Goal: Register for event/course

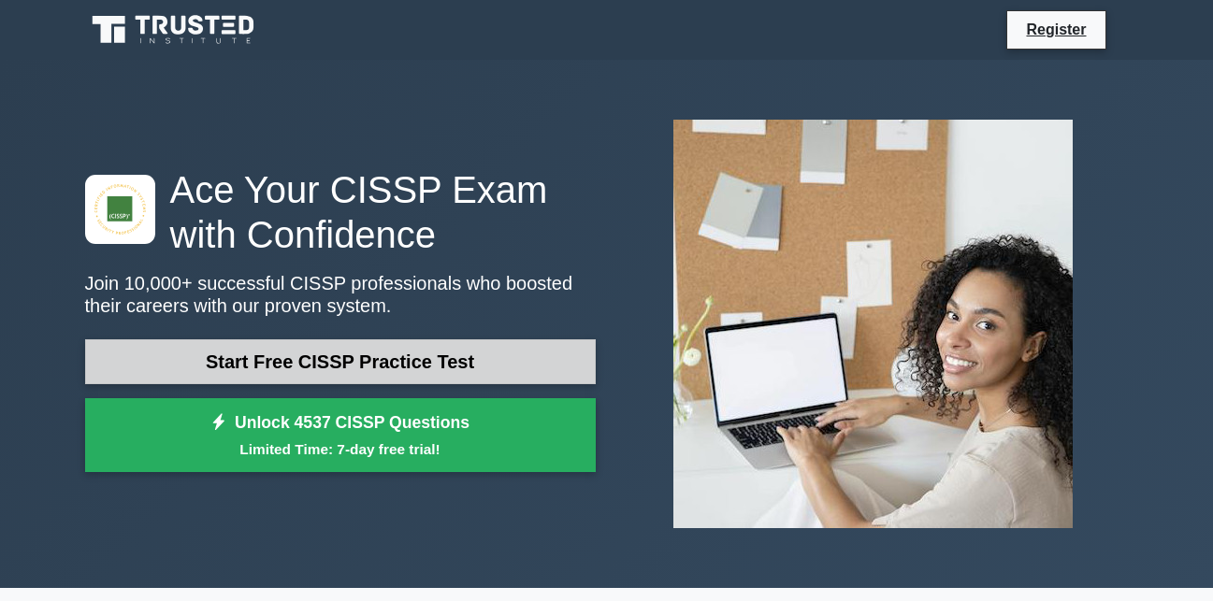
click at [305, 362] on link "Start Free CISSP Practice Test" at bounding box center [340, 361] width 510 height 45
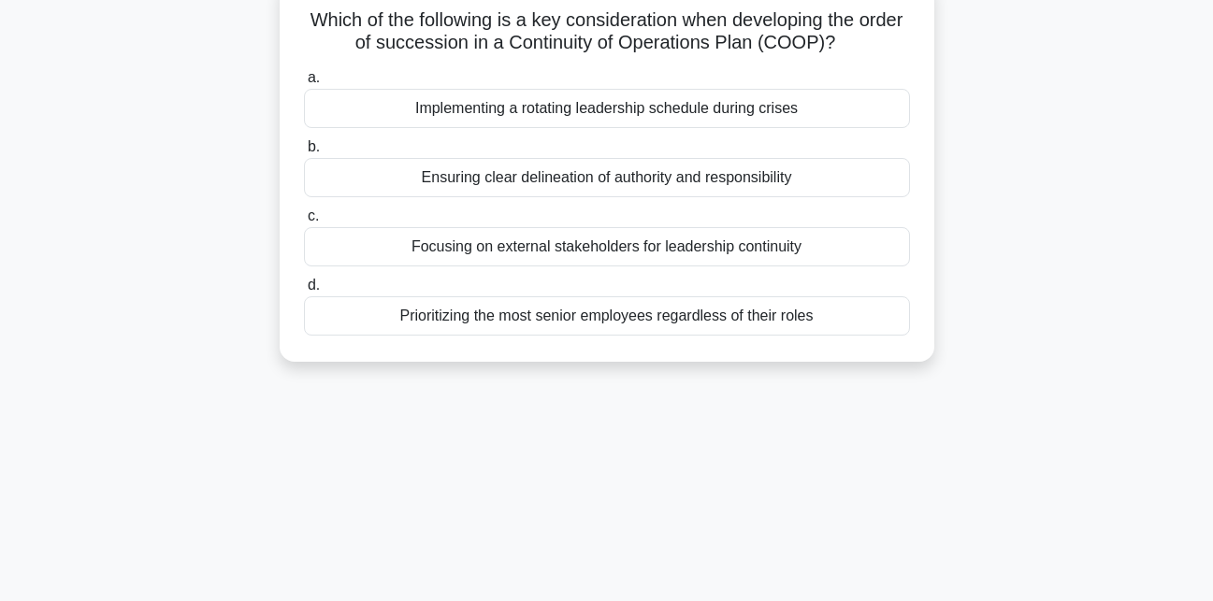
scroll to position [93, 0]
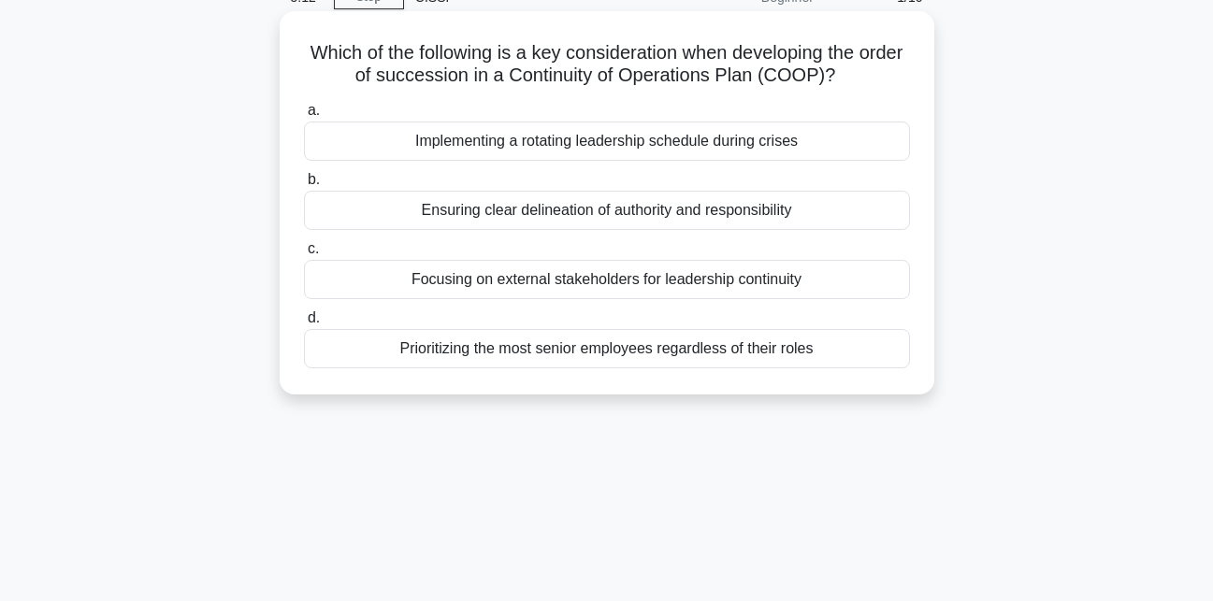
click at [347, 144] on div "Implementing a rotating leadership schedule during crises" at bounding box center [607, 141] width 606 height 39
click at [304, 117] on input "a. Implementing a rotating leadership schedule during crises" at bounding box center [304, 111] width 0 height 12
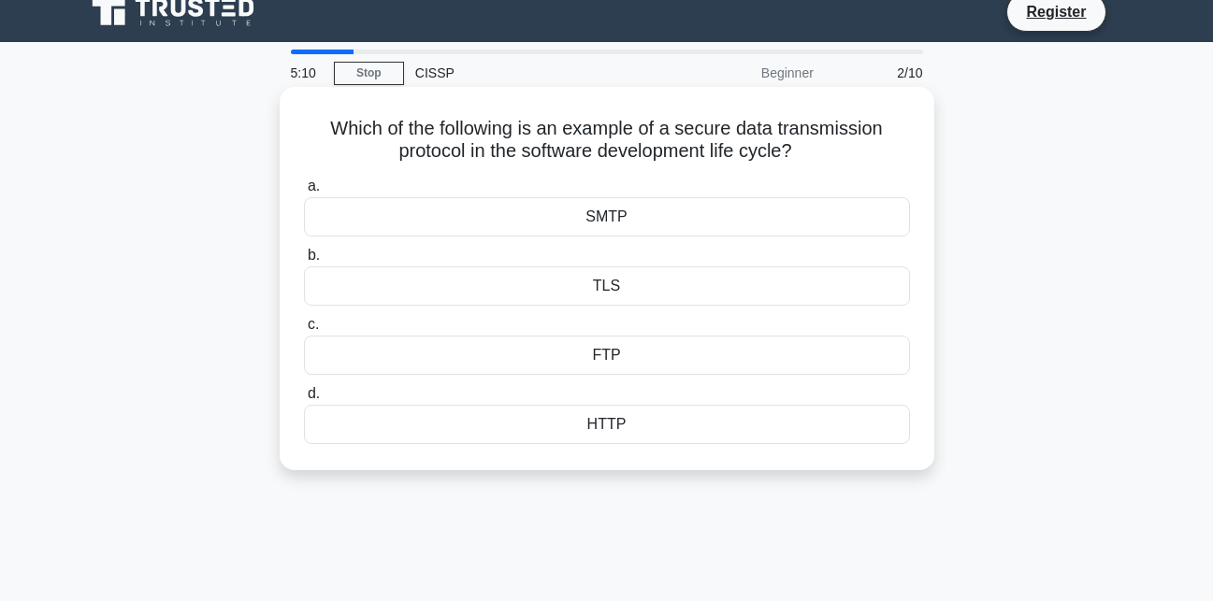
scroll to position [0, 0]
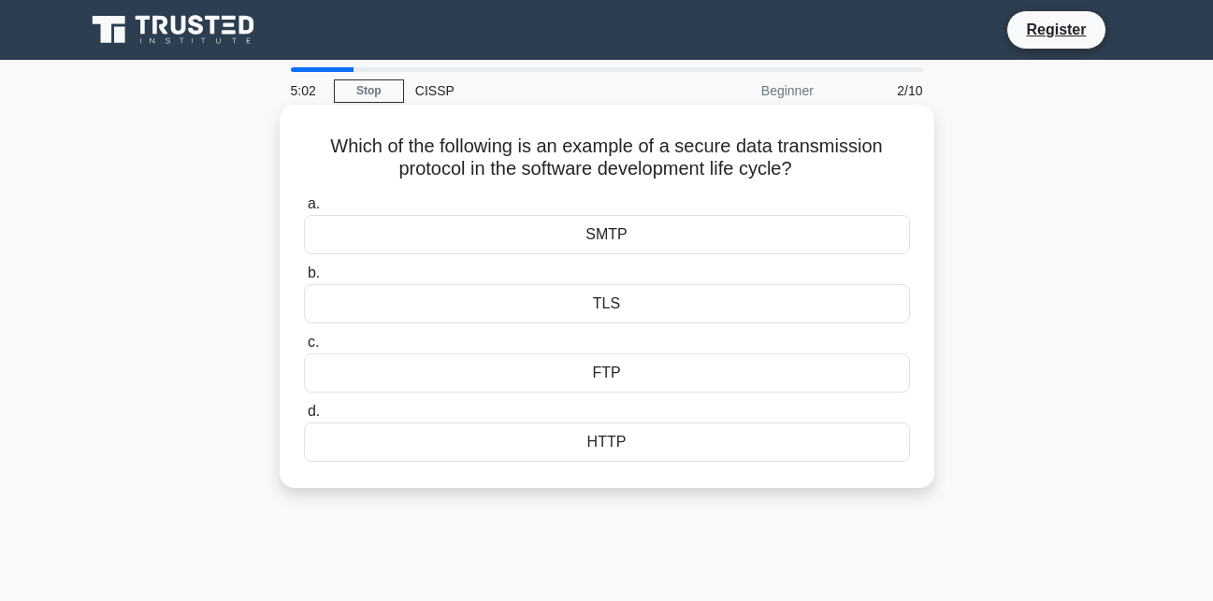
click at [469, 236] on div "SMTP" at bounding box center [607, 234] width 606 height 39
click at [304, 210] on input "a. SMTP" at bounding box center [304, 204] width 0 height 12
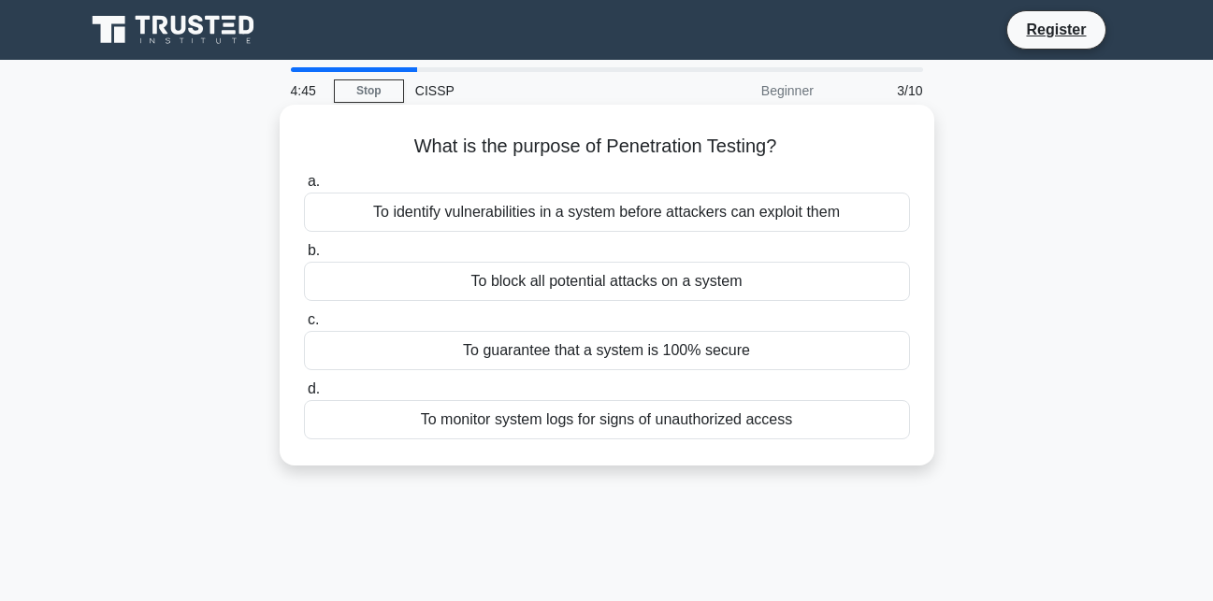
click at [471, 214] on div "To identify vulnerabilities in a system before attackers can exploit them" at bounding box center [607, 212] width 606 height 39
click at [304, 188] on input "a. To identify vulnerabilities in a system before attackers can exploit them" at bounding box center [304, 182] width 0 height 12
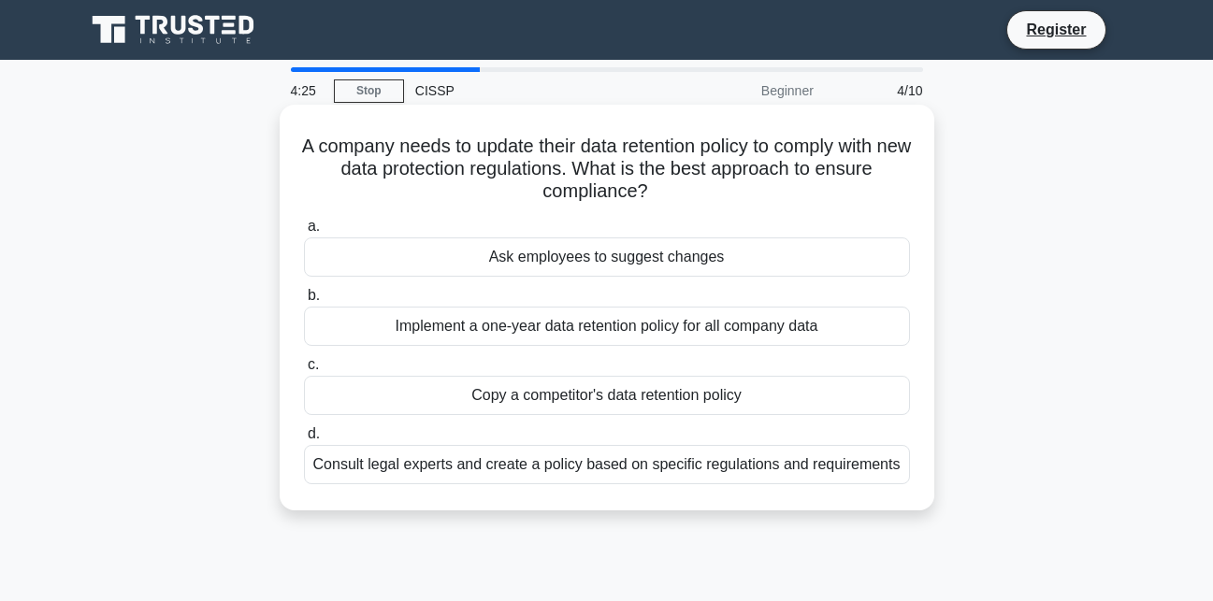
click at [467, 467] on div "Consult legal experts and create a policy based on specific regulations and req…" at bounding box center [607, 464] width 606 height 39
click at [304, 440] on input "d. Consult legal experts and create a policy based on specific regulations and …" at bounding box center [304, 434] width 0 height 12
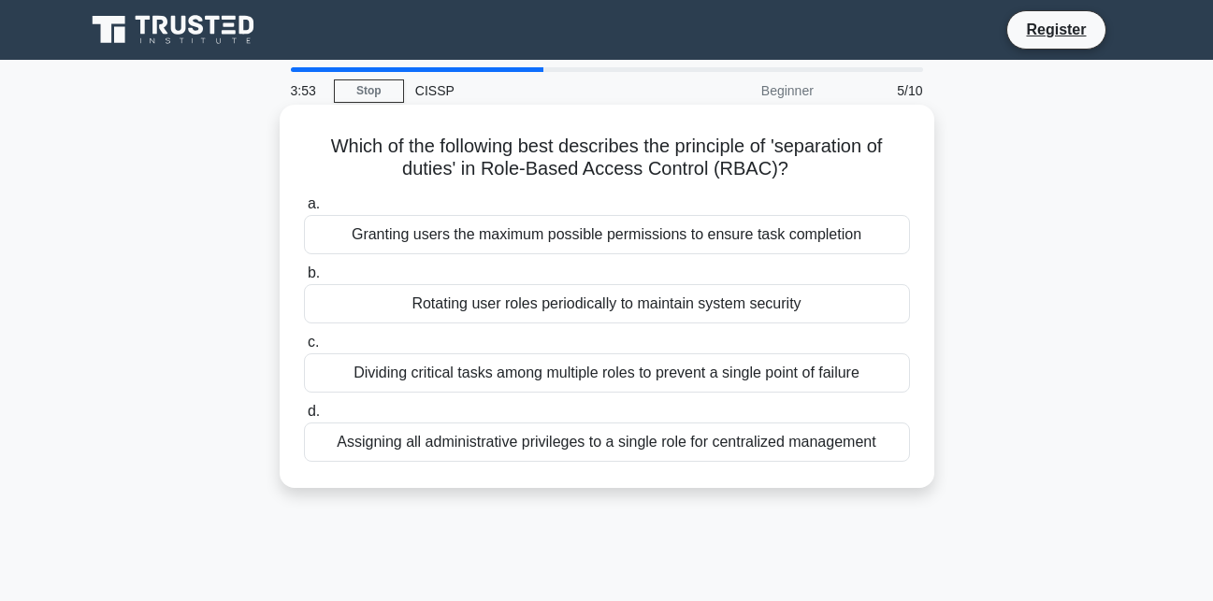
click at [445, 302] on div "Rotating user roles periodically to maintain system security" at bounding box center [607, 303] width 606 height 39
click at [304, 280] on input "b. Rotating user roles periodically to maintain system security" at bounding box center [304, 273] width 0 height 12
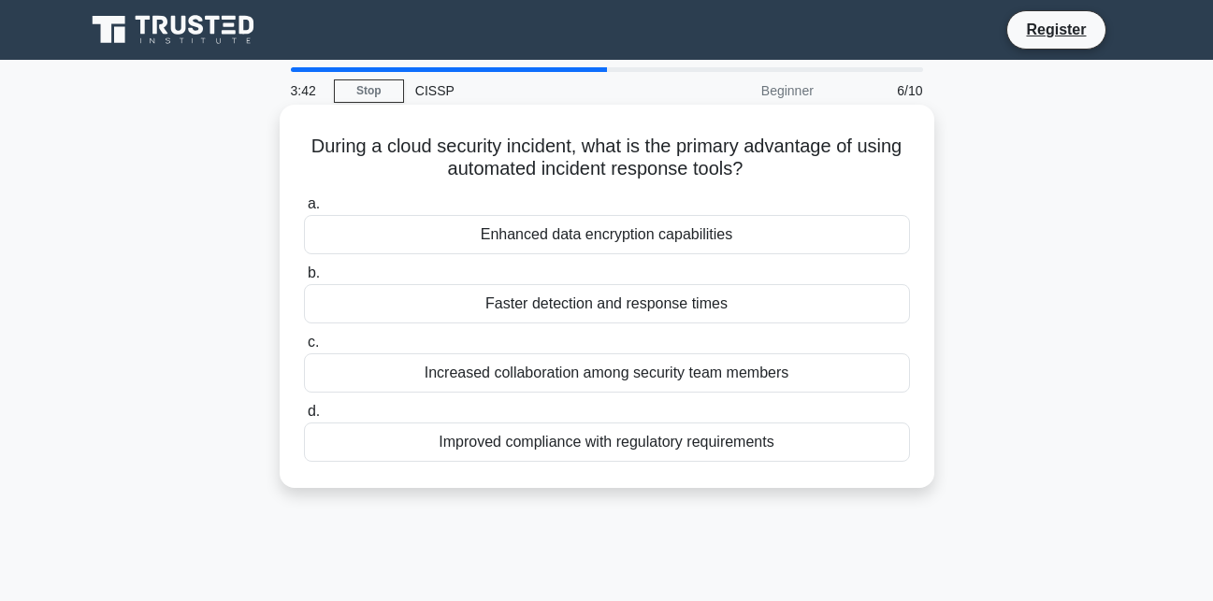
click at [522, 376] on div "Increased collaboration among security team members" at bounding box center [607, 372] width 606 height 39
click at [304, 349] on input "c. Increased collaboration among security team members" at bounding box center [304, 343] width 0 height 12
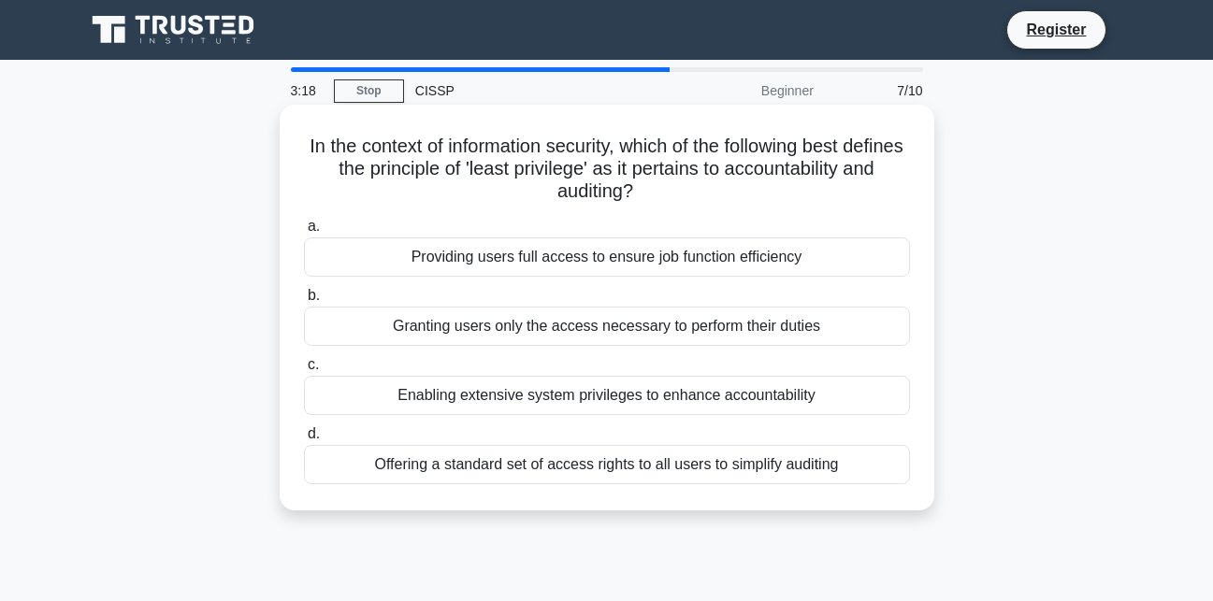
click at [474, 462] on div "Offering a standard set of access rights to all users to simplify auditing" at bounding box center [607, 464] width 606 height 39
click at [304, 440] on input "d. Offering a standard set of access rights to all users to simplify auditing" at bounding box center [304, 434] width 0 height 12
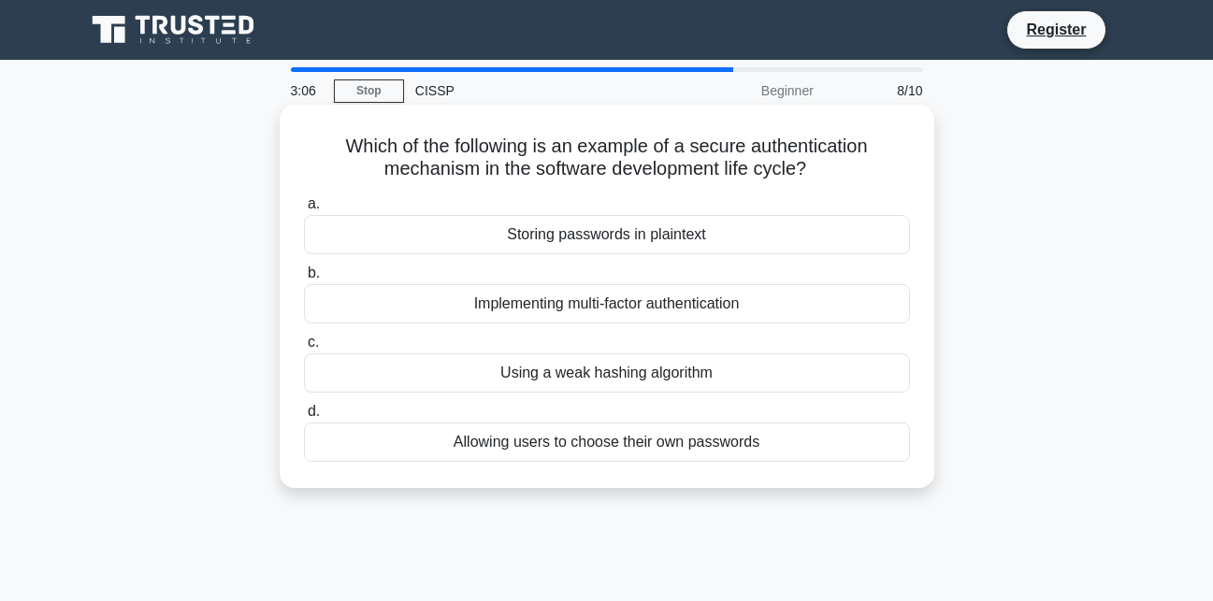
click at [504, 305] on div "Implementing multi-factor authentication" at bounding box center [607, 303] width 606 height 39
click at [304, 280] on input "b. Implementing multi-factor authentication" at bounding box center [304, 273] width 0 height 12
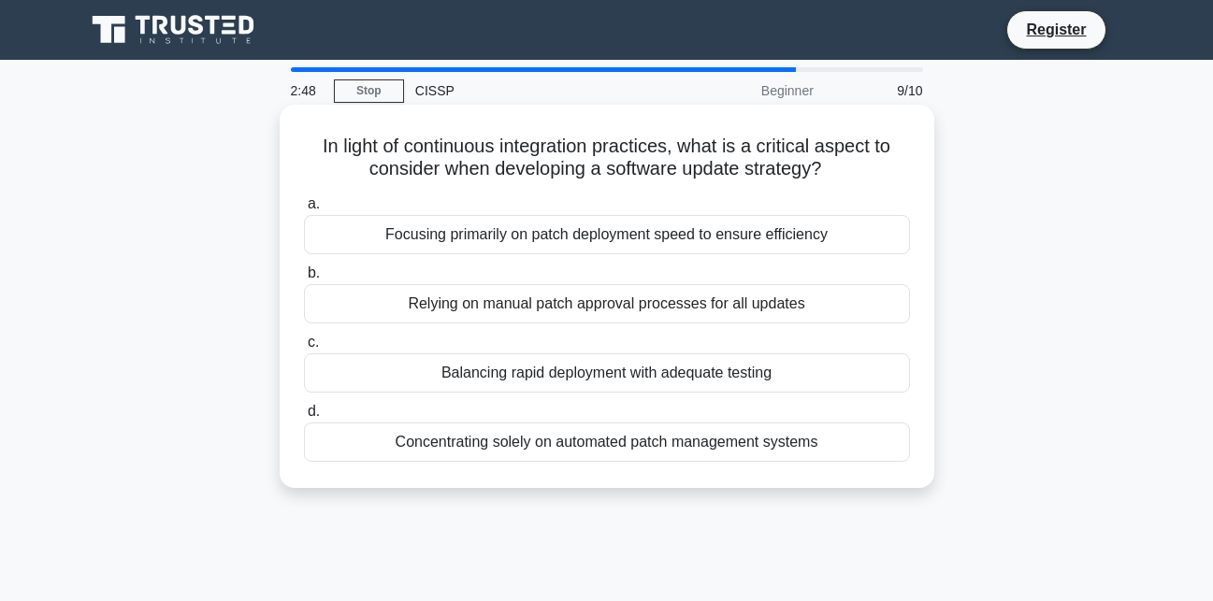
click at [434, 448] on div "Concentrating solely on automated patch management systems" at bounding box center [607, 442] width 606 height 39
click at [304, 418] on input "d. Concentrating solely on automated patch management systems" at bounding box center [304, 412] width 0 height 12
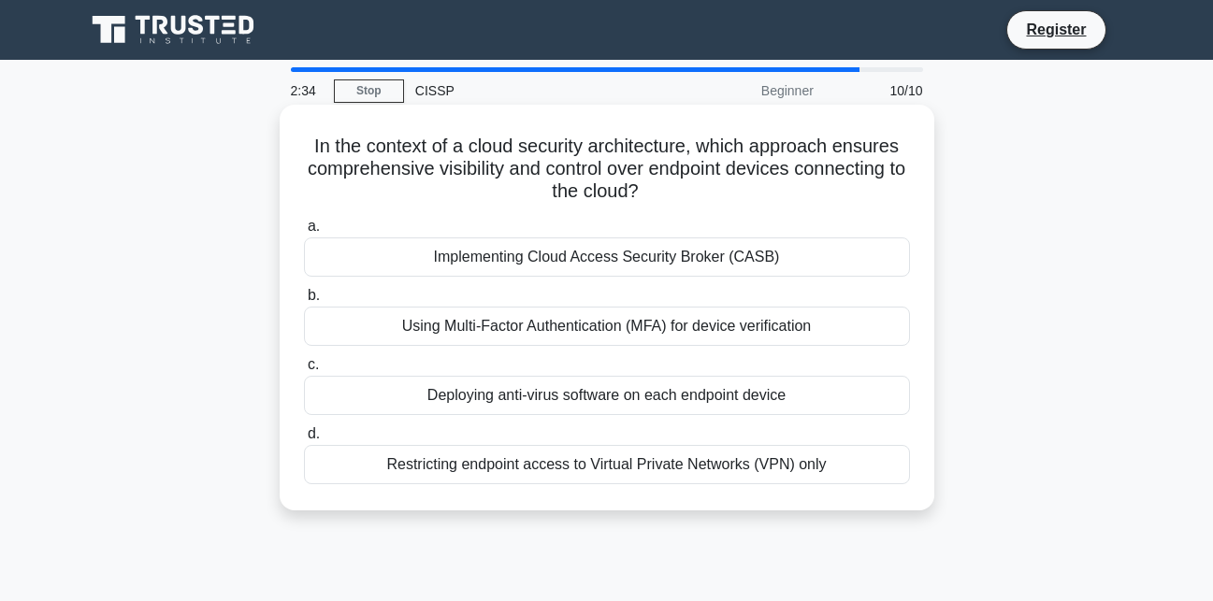
click at [531, 260] on div "Implementing Cloud Access Security Broker (CASB)" at bounding box center [607, 256] width 606 height 39
click at [304, 233] on input "a. Implementing Cloud Access Security Broker (CASB)" at bounding box center [304, 227] width 0 height 12
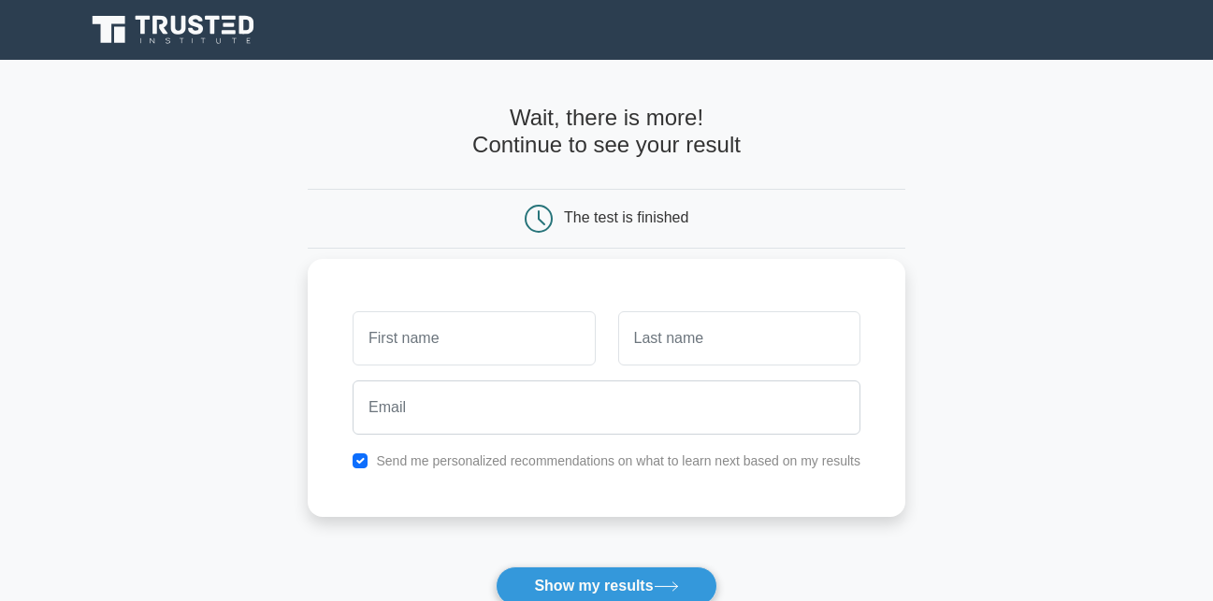
click at [503, 345] on input "text" at bounding box center [473, 338] width 242 height 54
type input "Muhammad Younus"
click at [733, 338] on input "text" at bounding box center [739, 338] width 242 height 54
type input "Bashir"
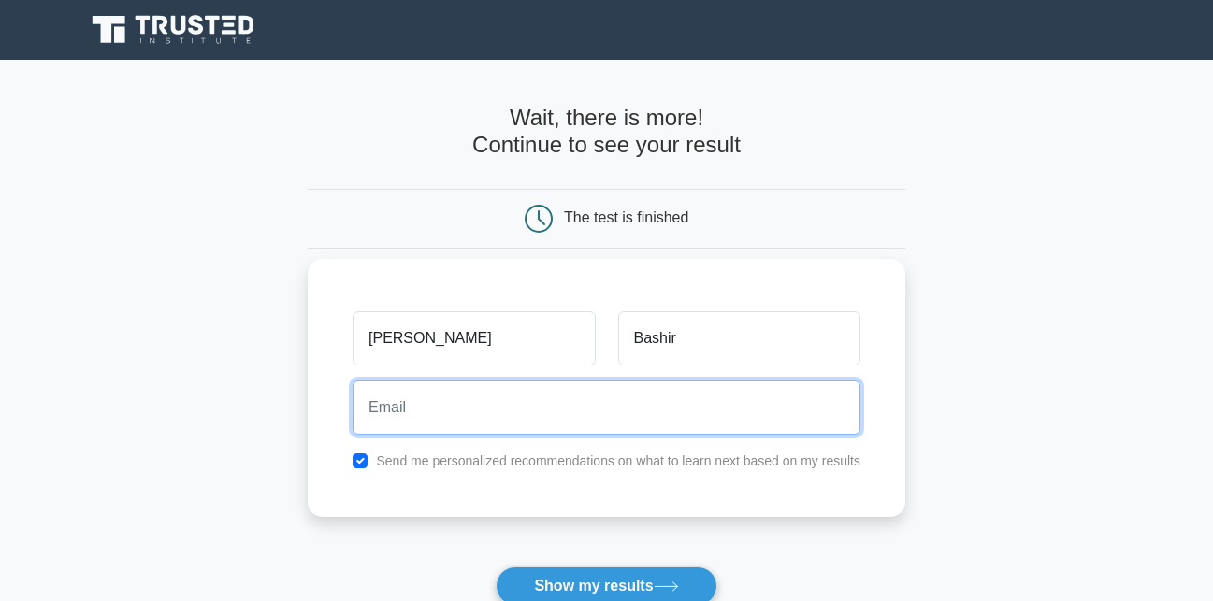
click at [543, 382] on input "email" at bounding box center [606, 408] width 508 height 54
type input "younus27@yahoo.com"
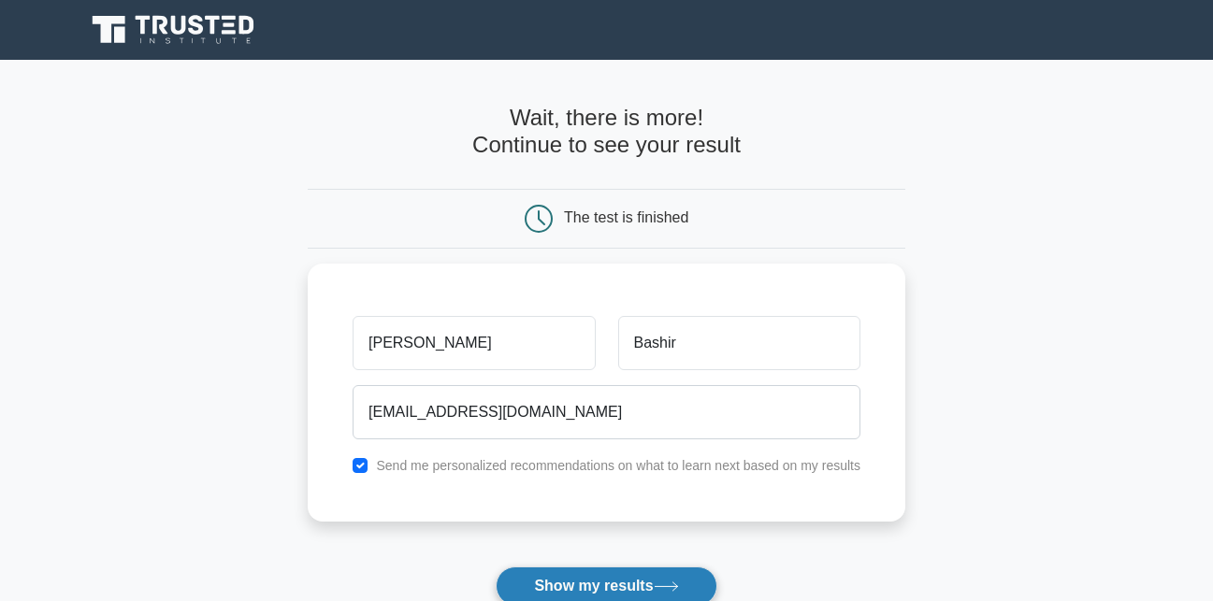
click at [610, 585] on button "Show my results" at bounding box center [606, 586] width 221 height 39
